Goal: Task Accomplishment & Management: Manage account settings

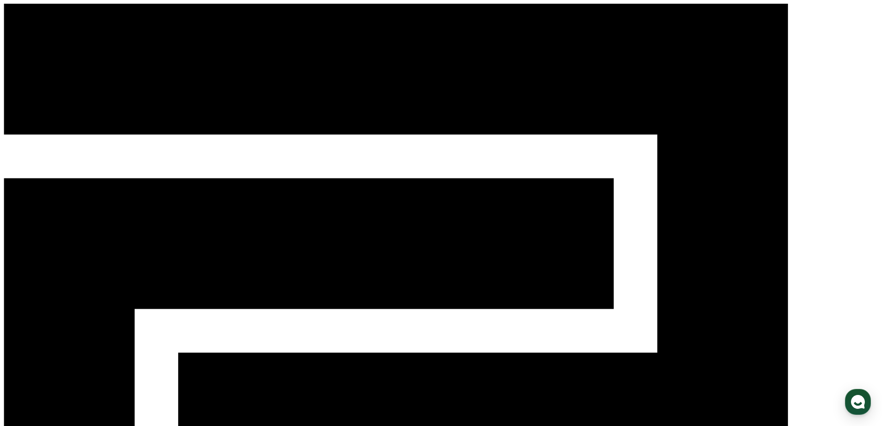
select select "**********"
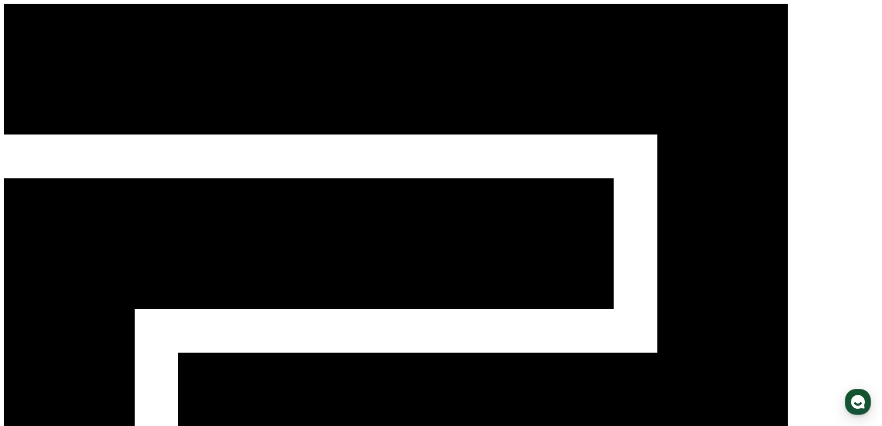
drag, startPoint x: 657, startPoint y: 165, endPoint x: 674, endPoint y: 110, distance: 57.7
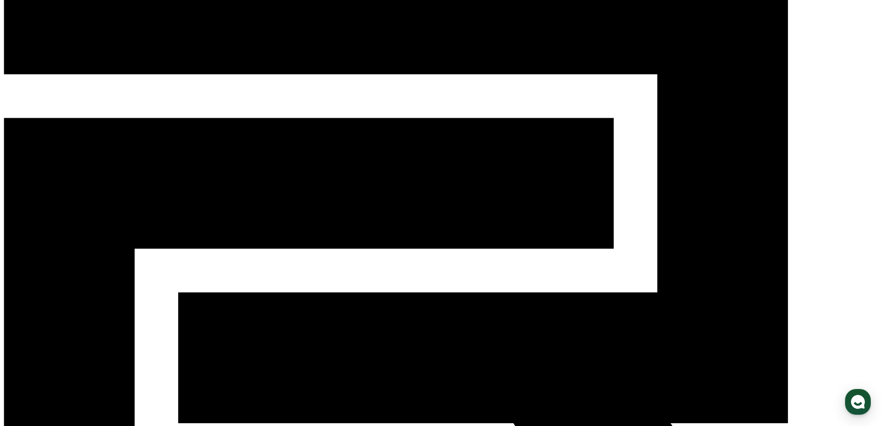
scroll to position [128, 0]
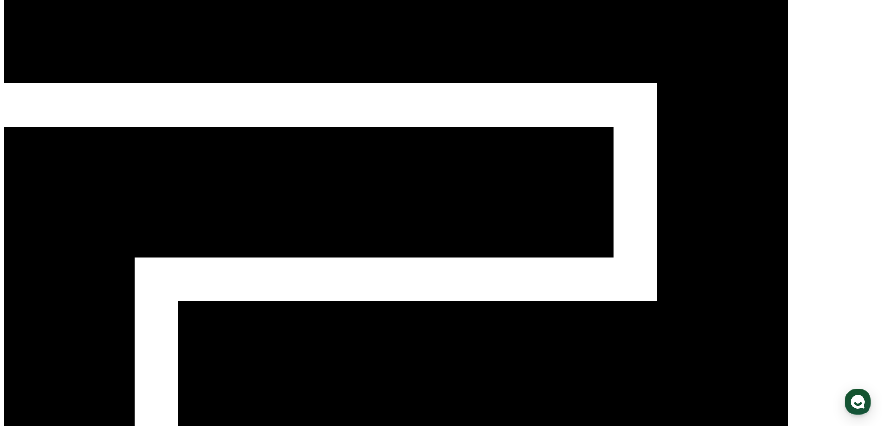
scroll to position [93, 0]
